Goal: Navigation & Orientation: Find specific page/section

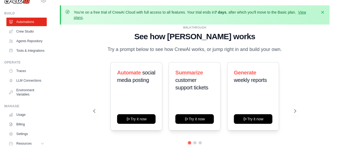
scroll to position [10, 0]
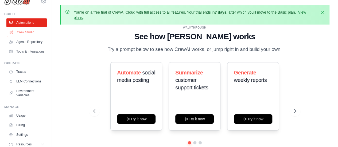
click at [28, 30] on link "Crew Studio" at bounding box center [27, 32] width 40 height 9
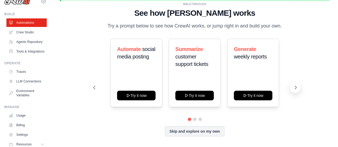
click at [295, 87] on icon at bounding box center [295, 87] width 5 height 5
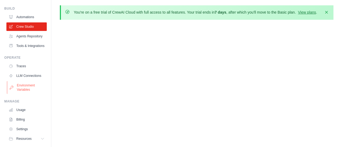
scroll to position [43, 0]
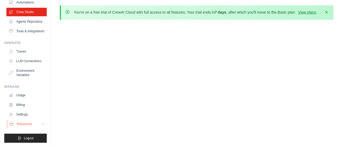
click at [36, 124] on button "Resources" at bounding box center [27, 124] width 40 height 9
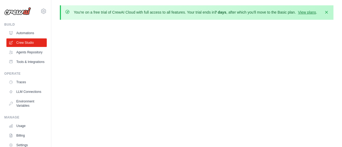
click at [120, 86] on body "[EMAIL_ADDRESS][PERSON_NAME][DOMAIN_NAME] Settings Build Automations Resources" at bounding box center [171, 73] width 342 height 147
click at [328, 10] on icon "button" at bounding box center [326, 11] width 5 height 5
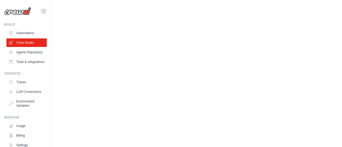
click at [196, 70] on body "[EMAIL_ADDRESS][PERSON_NAME][DOMAIN_NAME] Settings Build Automations Resources" at bounding box center [171, 73] width 342 height 147
click at [23, 54] on link "Agents Repository" at bounding box center [27, 52] width 40 height 9
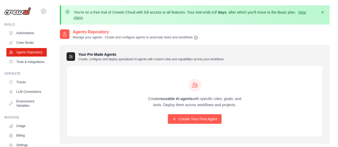
click at [40, 11] on icon at bounding box center [43, 11] width 6 height 6
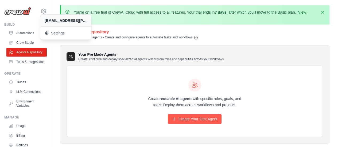
click at [54, 80] on div "You're on a free trial of CrewAI Cloud with full access to all features. Your t…" at bounding box center [194, 90] width 286 height 171
